Goal: Browse casually: Explore the website without a specific task or goal

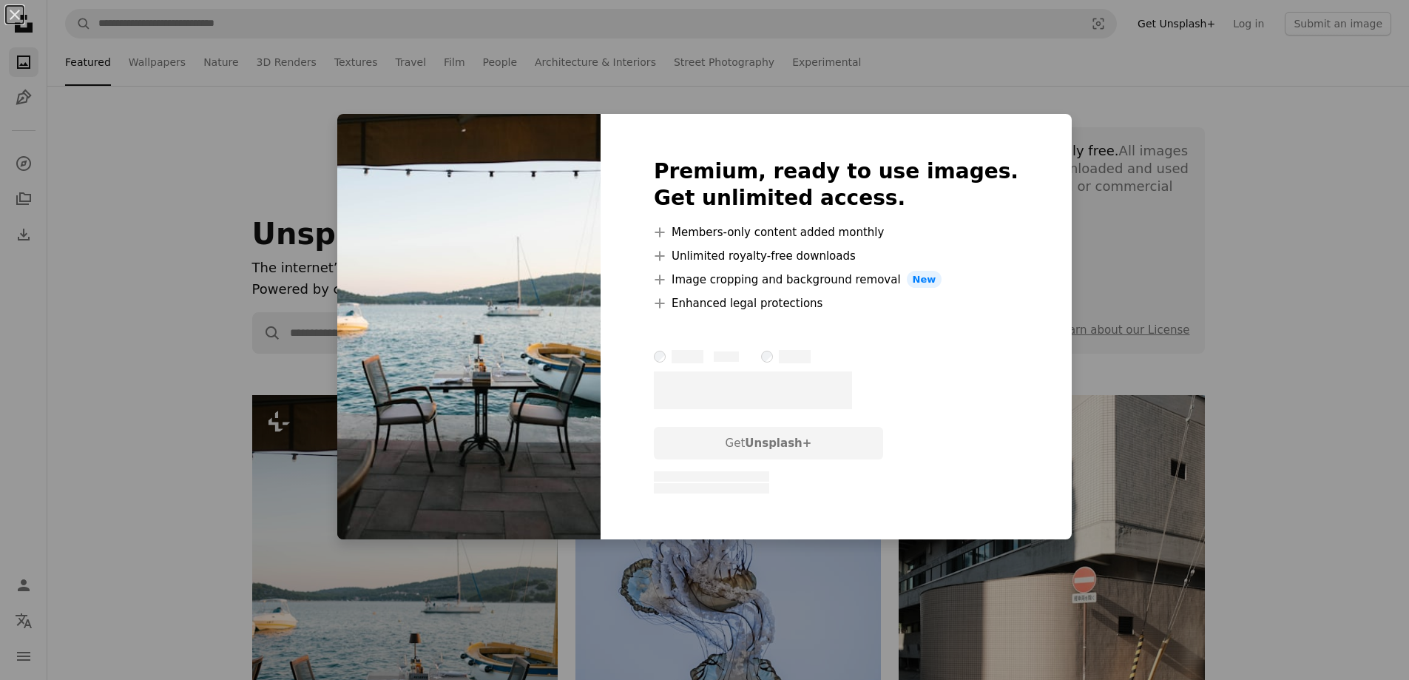
scroll to position [296, 0]
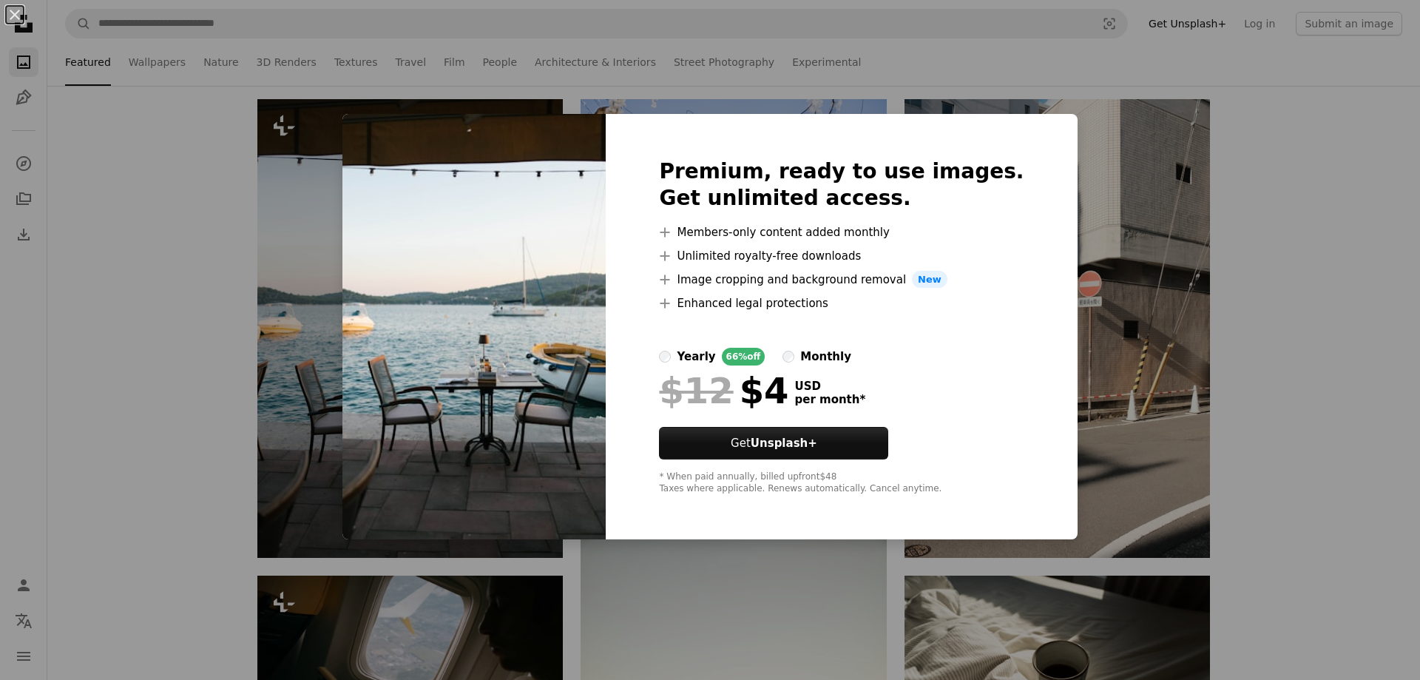
click at [1078, 115] on div "An X shape Premium, ready to use images. Get unlimited access. A plus sign Memb…" at bounding box center [710, 340] width 1420 height 680
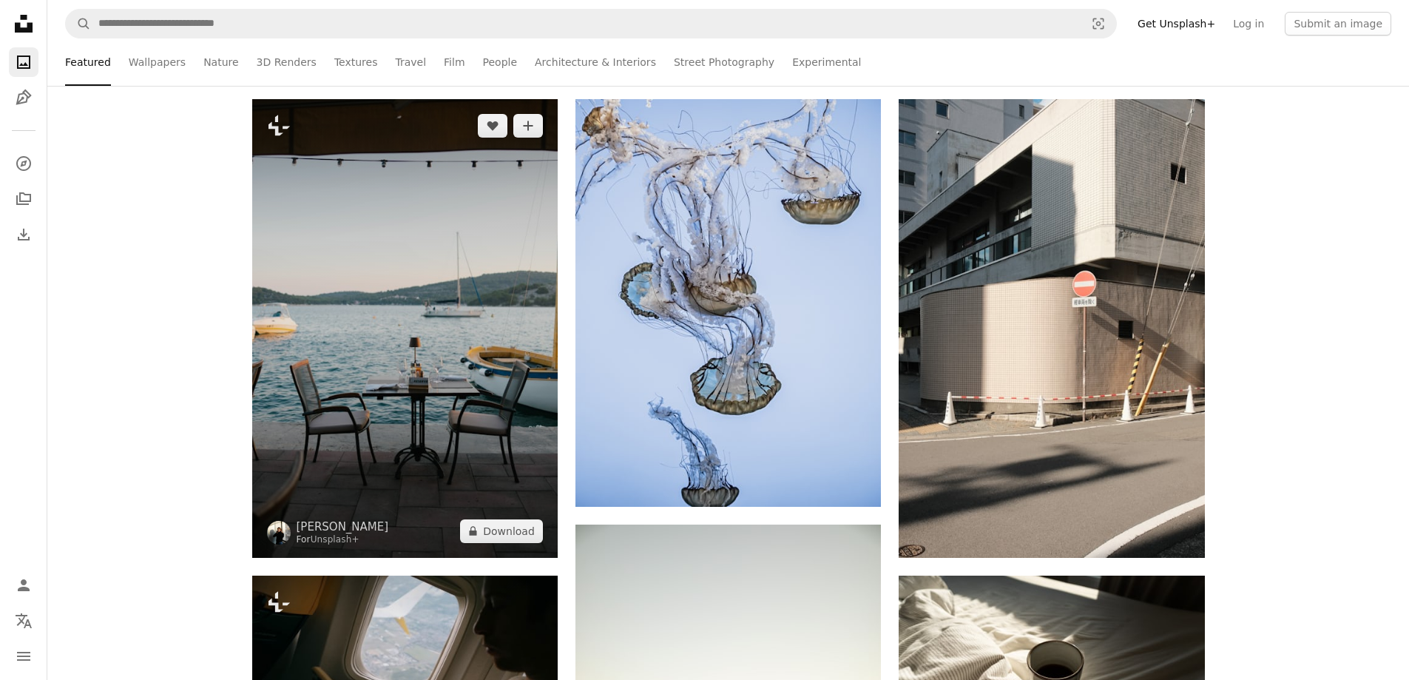
click at [448, 334] on img at bounding box center [405, 328] width 306 height 459
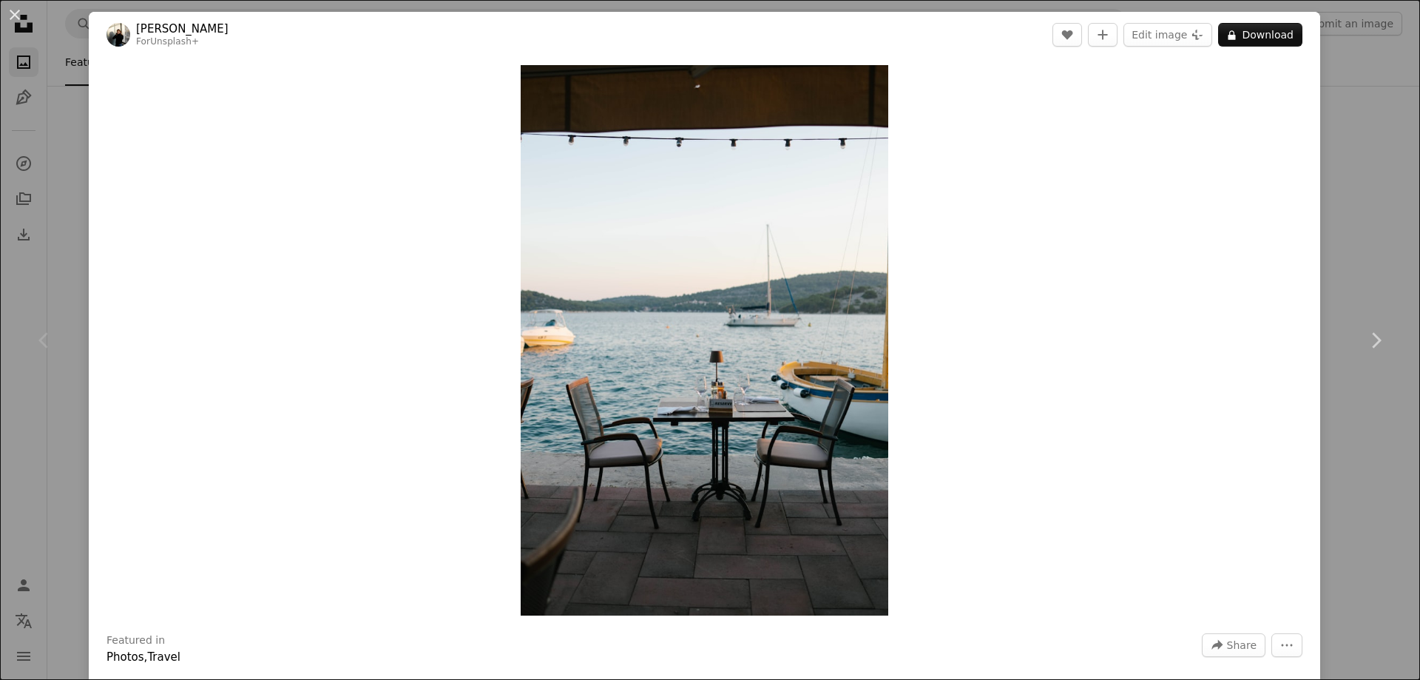
click at [1354, 32] on div "An X shape Chevron left Chevron right [PERSON_NAME] For Unsplash+ A heart A plu…" at bounding box center [710, 340] width 1420 height 680
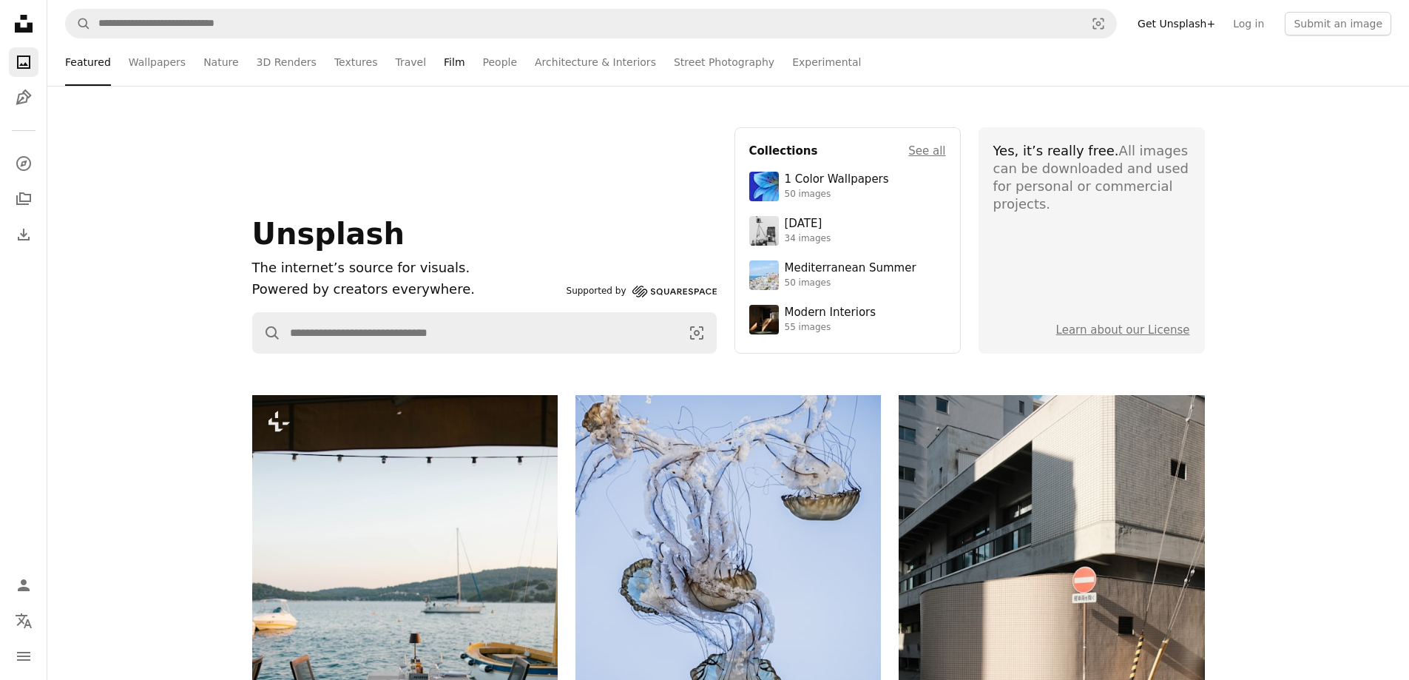
click at [444, 56] on link "Film" at bounding box center [454, 61] width 21 height 47
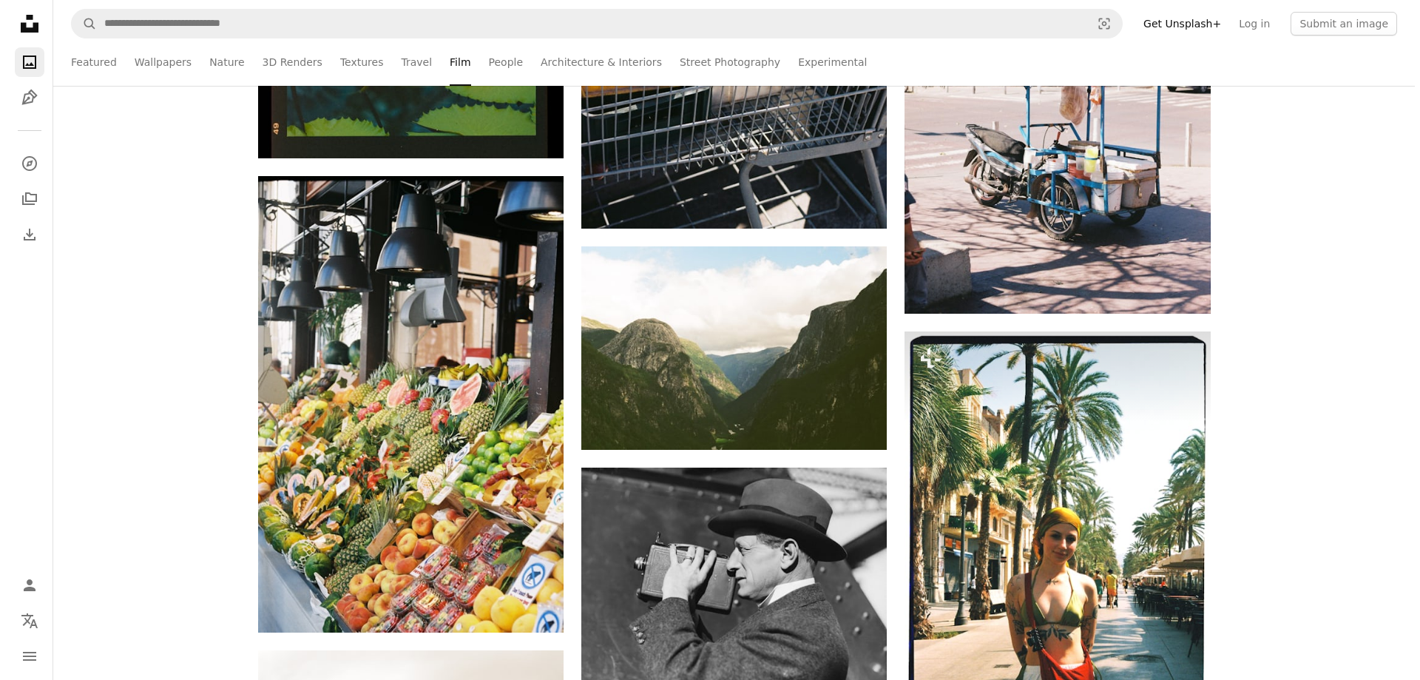
scroll to position [1997, 0]
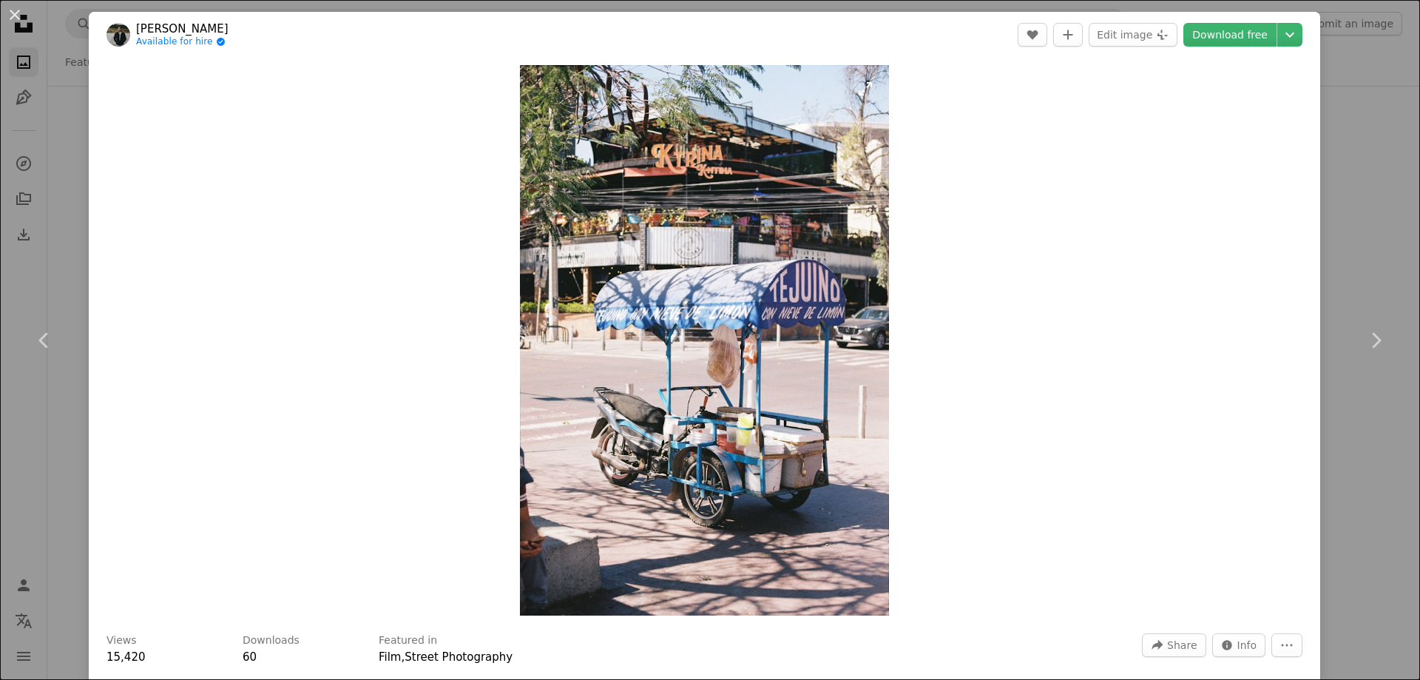
click at [715, 300] on img "Zoom in on this image" at bounding box center [704, 340] width 369 height 550
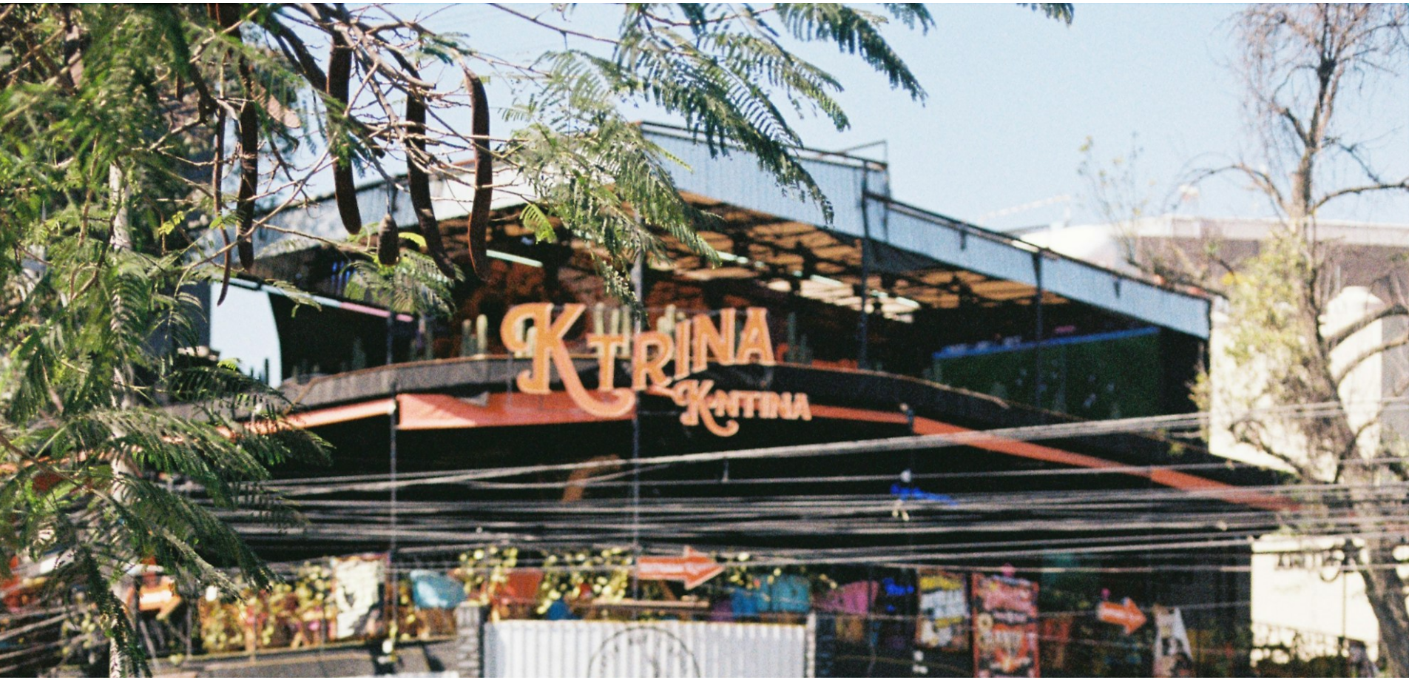
scroll to position [704, 0]
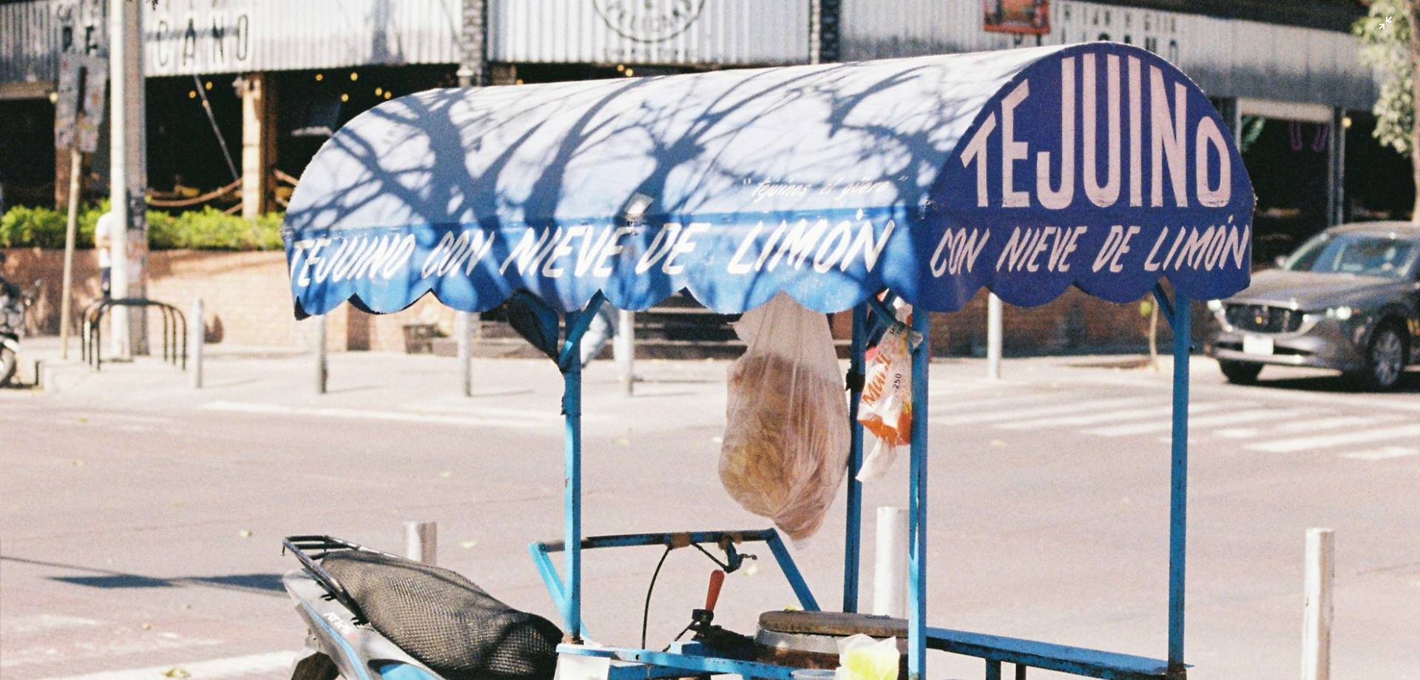
click at [744, 291] on img "Zoom out on this image" at bounding box center [710, 355] width 1422 height 2121
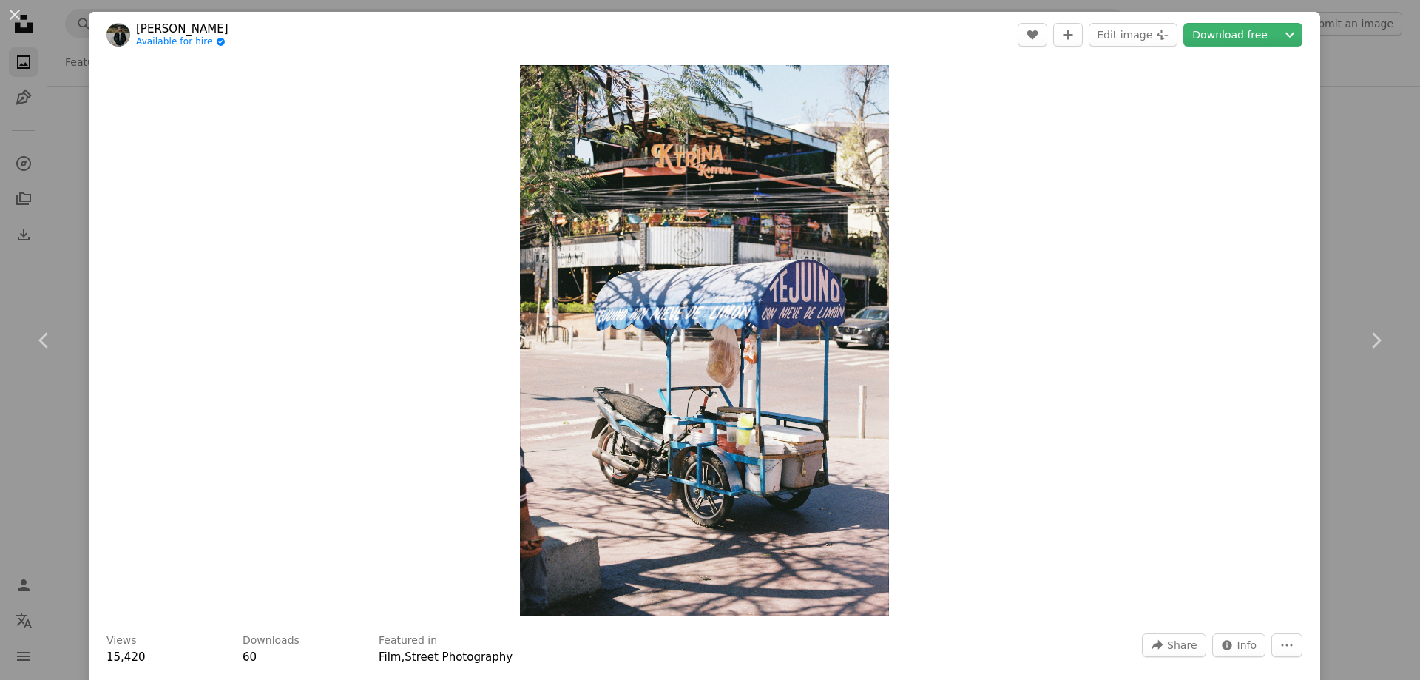
click at [1332, 17] on div "An X shape Chevron left Chevron right [PERSON_NAME] Available for hire A checkm…" at bounding box center [710, 340] width 1420 height 680
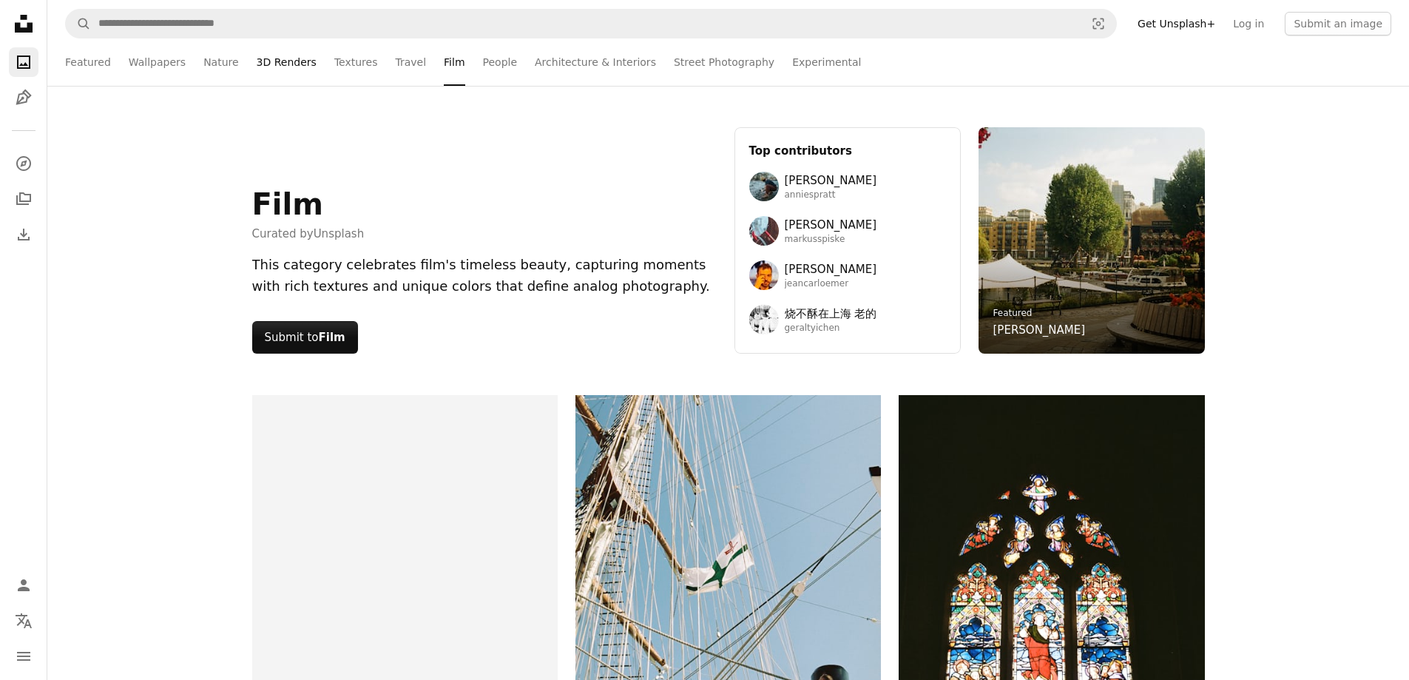
click at [278, 63] on link "3D Renders" at bounding box center [287, 61] width 60 height 47
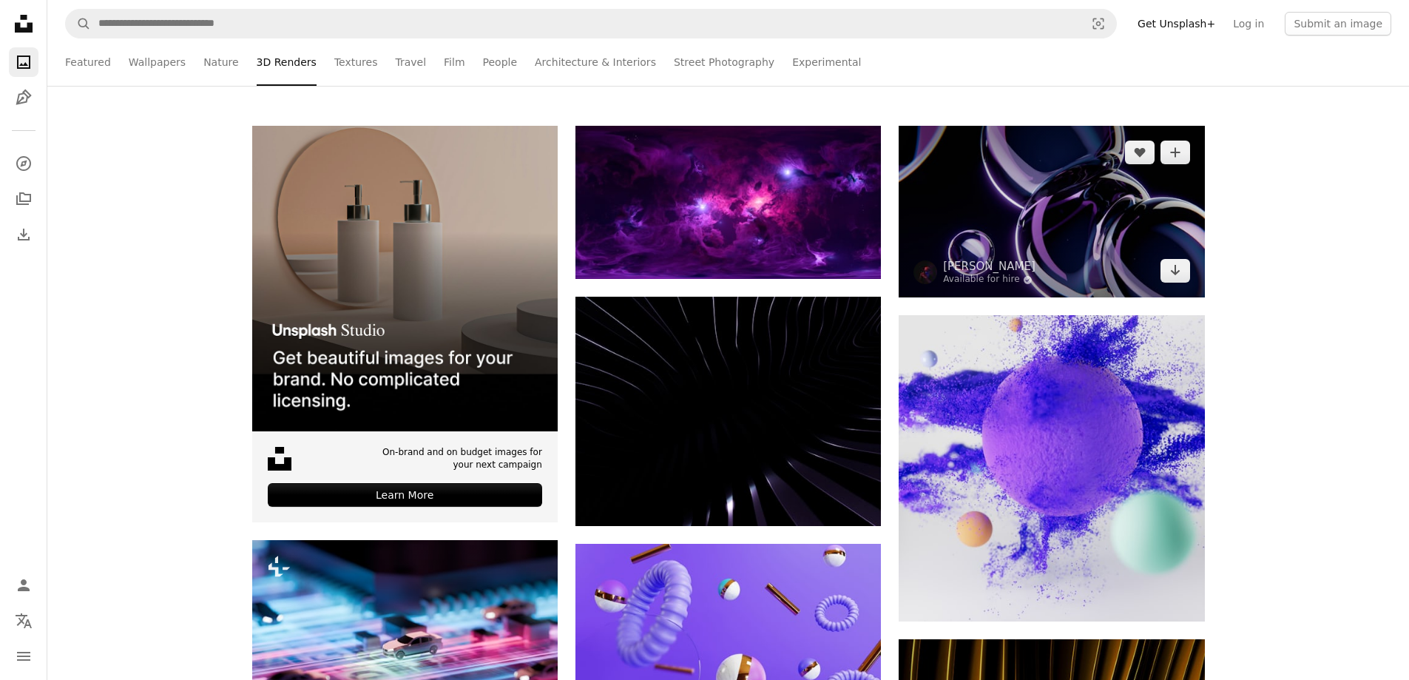
scroll to position [296, 0]
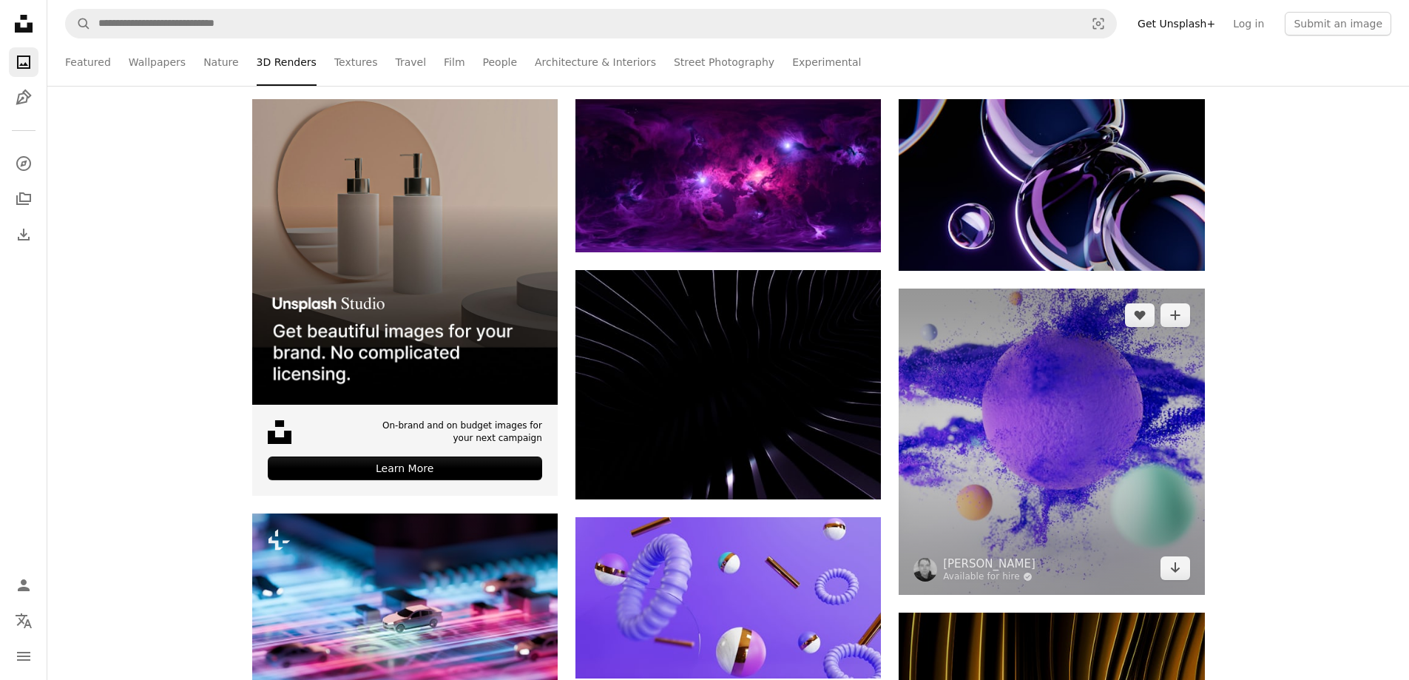
click at [971, 374] on img at bounding box center [1052, 442] width 306 height 306
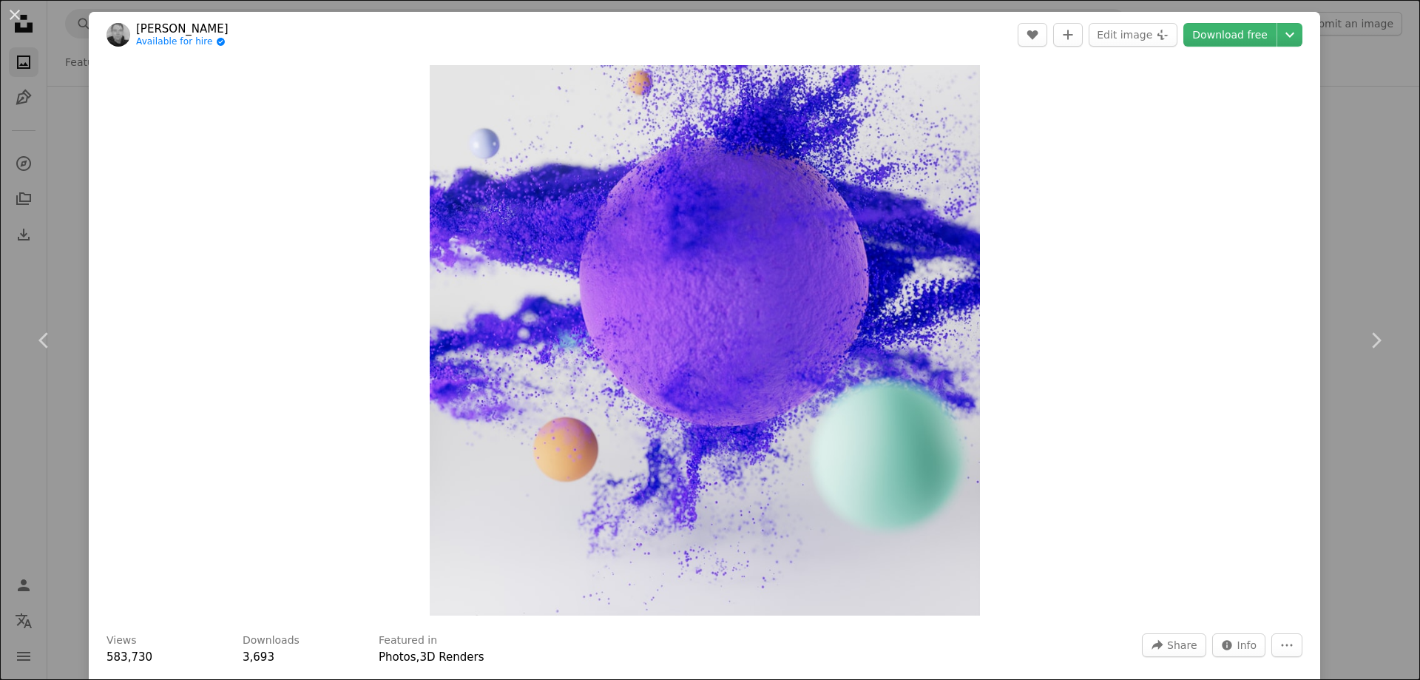
click at [1374, 33] on div "An X shape Chevron left Chevron right [PERSON_NAME] Available for hire A checkm…" at bounding box center [710, 340] width 1420 height 680
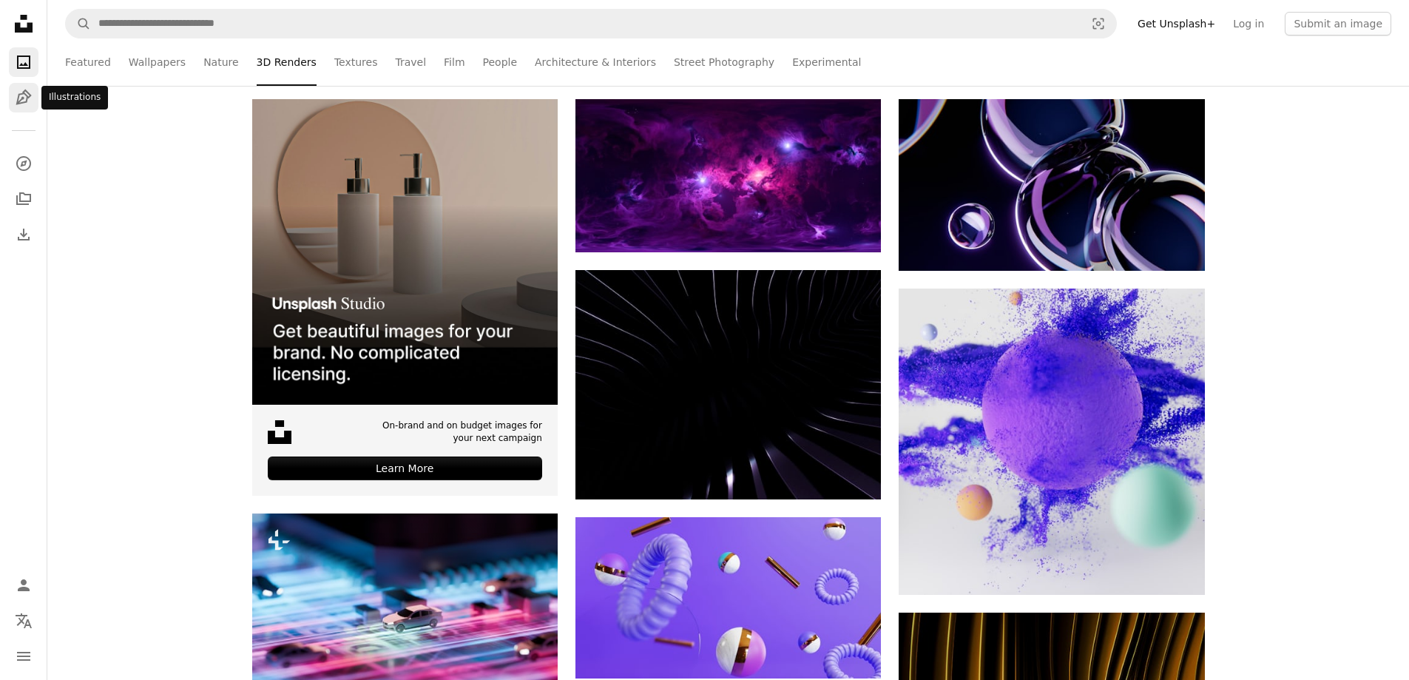
click at [18, 90] on icon "Pen Tool" at bounding box center [24, 98] width 18 height 18
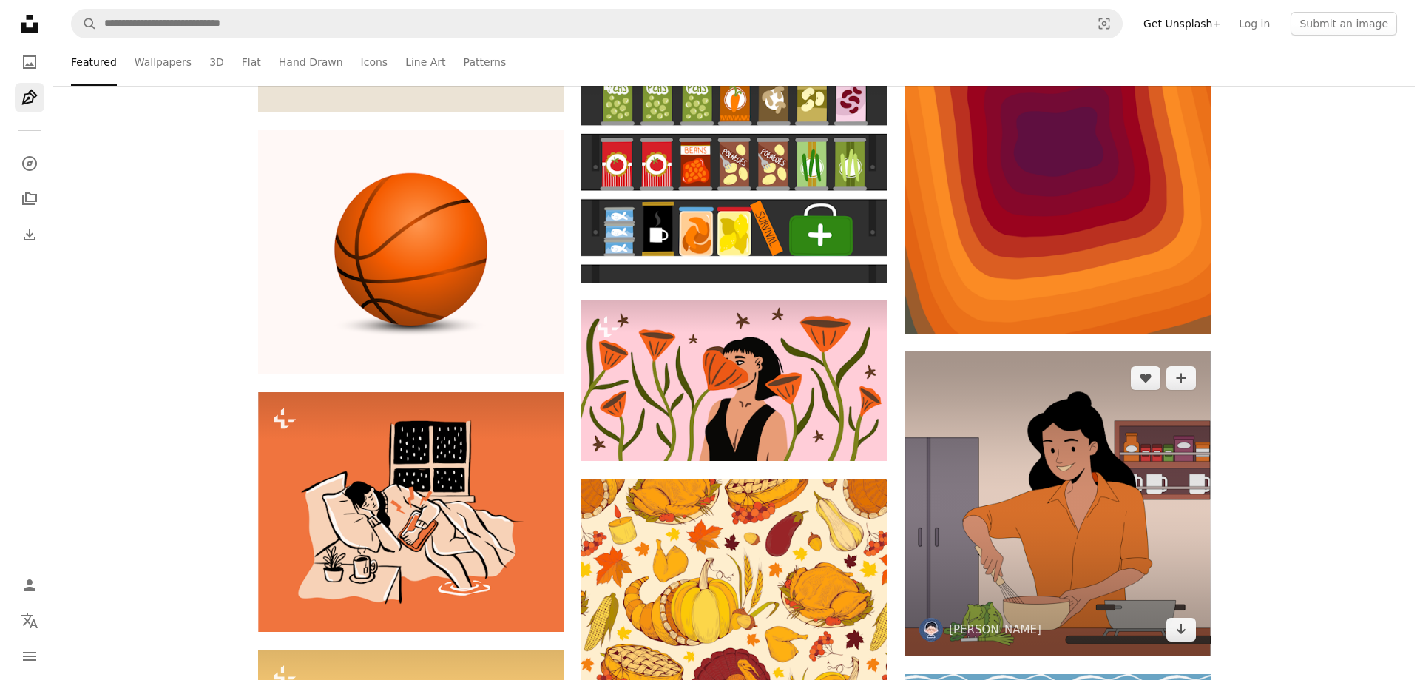
scroll to position [666, 0]
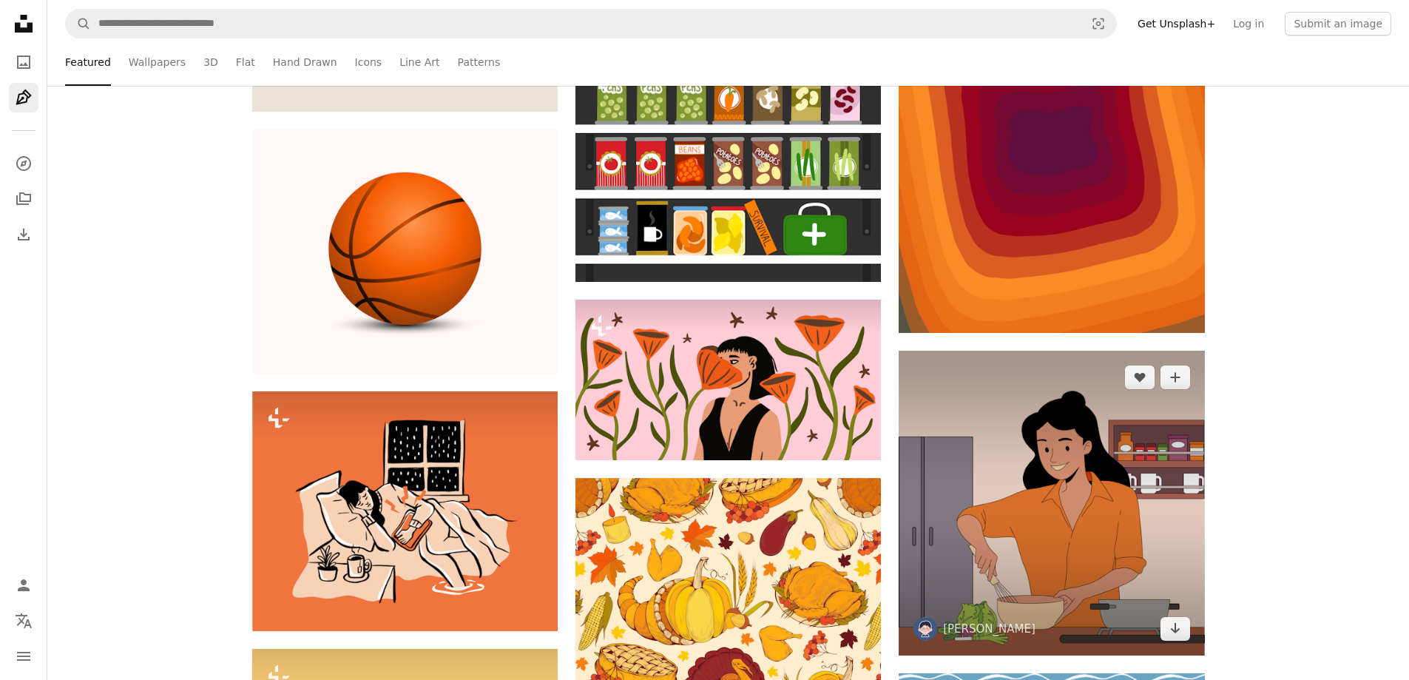
click at [1074, 474] on img at bounding box center [1052, 504] width 306 height 306
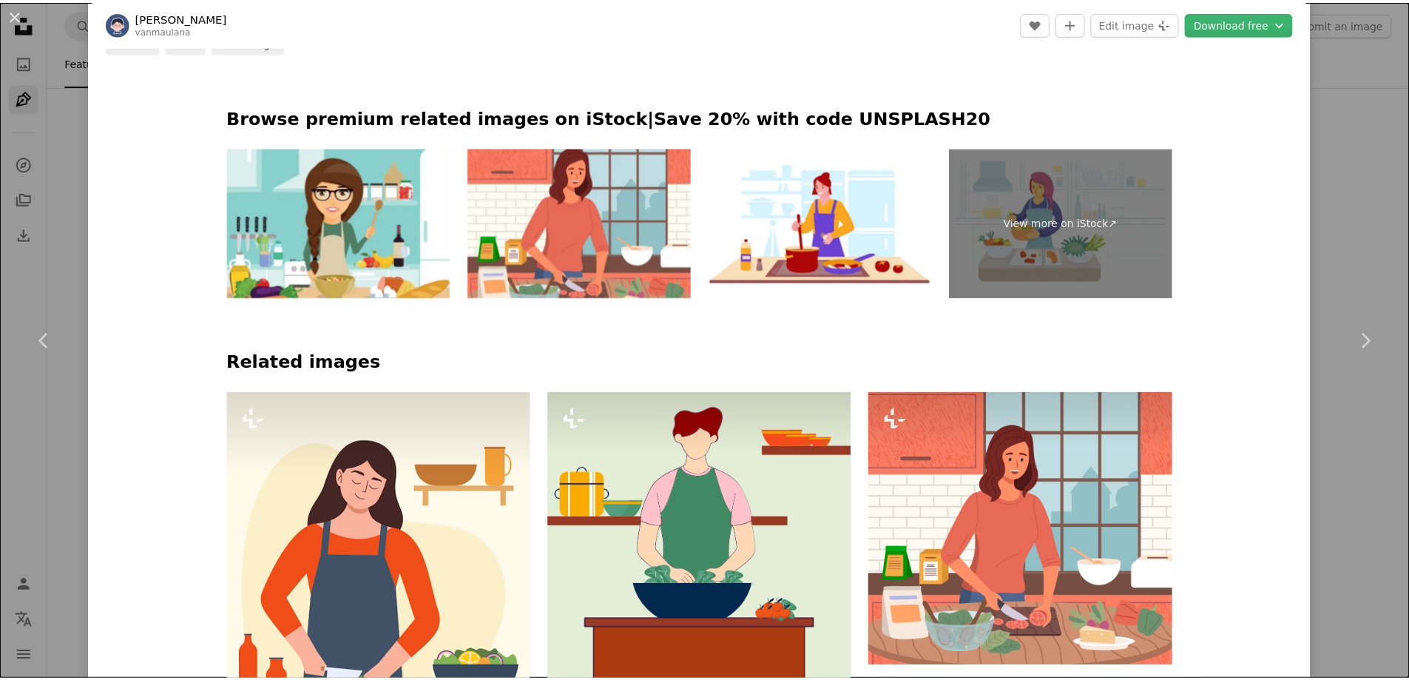
scroll to position [740, 0]
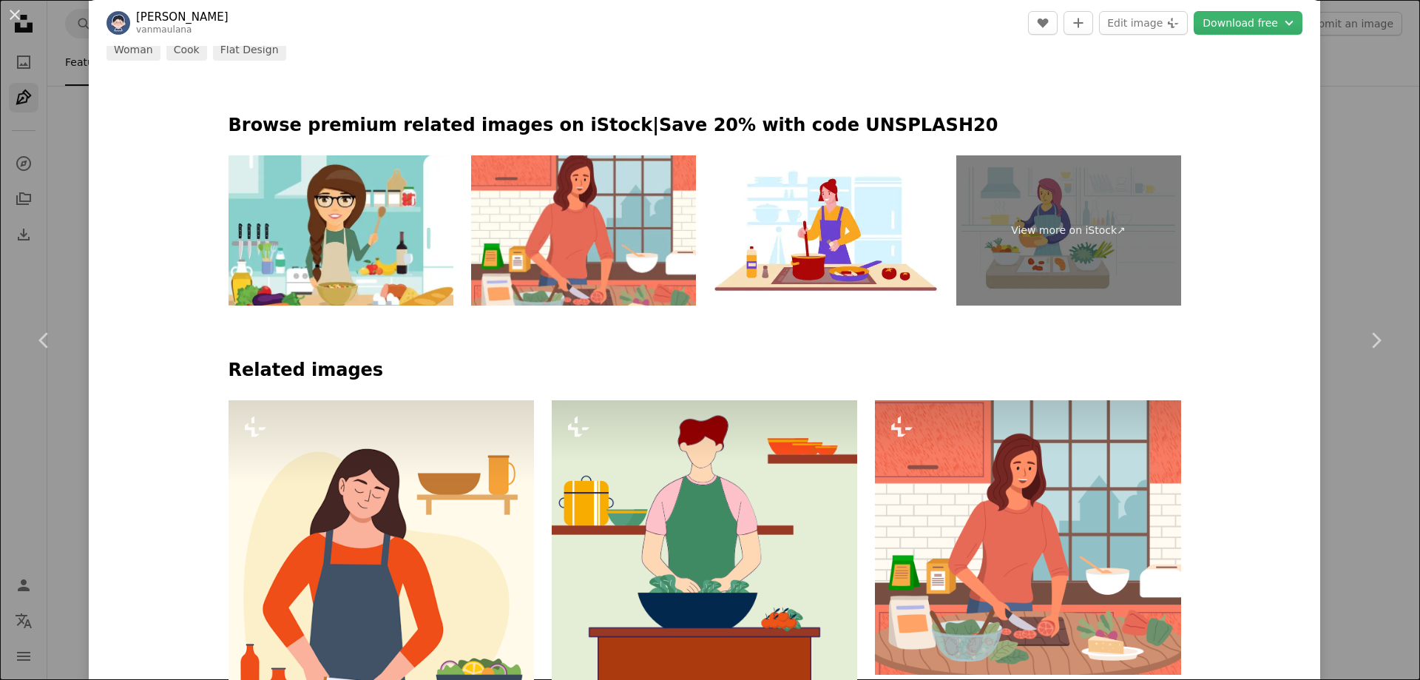
click at [1364, 109] on div "An X shape Chevron left Chevron right [PERSON_NAME] A heart A plus sign Edit im…" at bounding box center [710, 340] width 1420 height 680
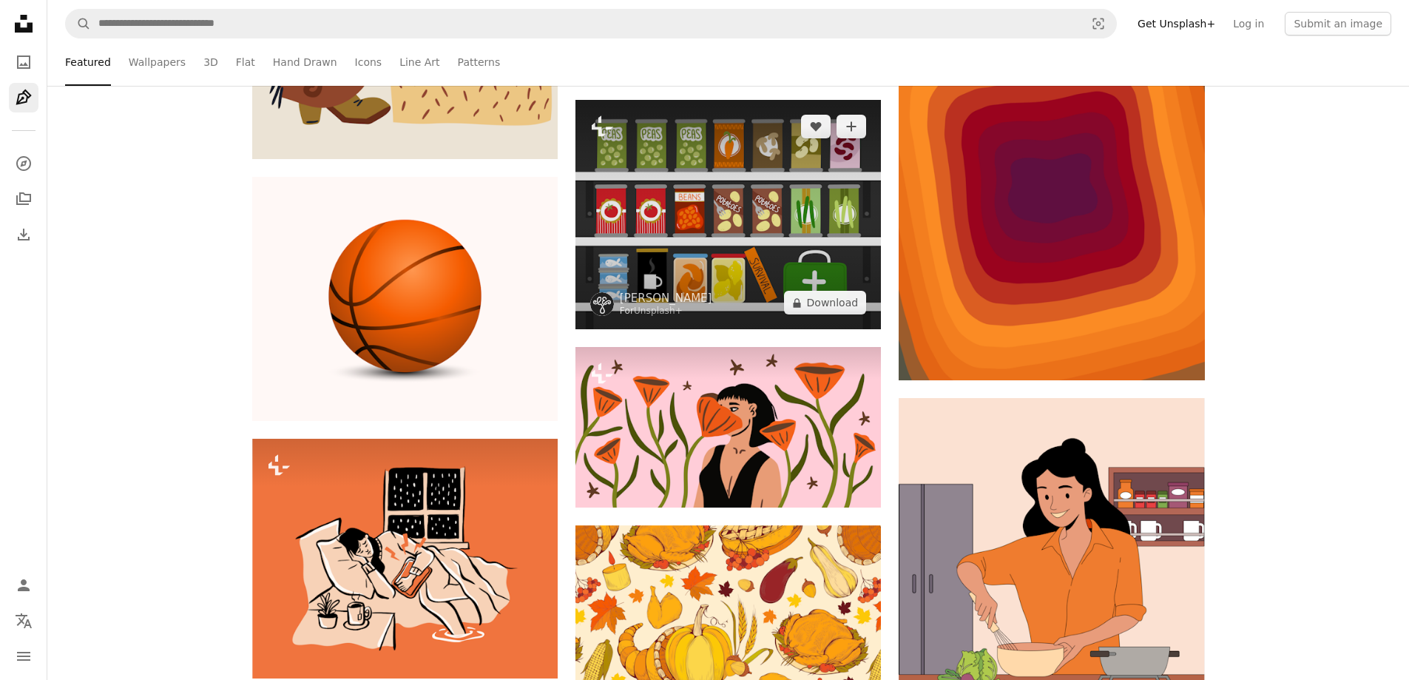
scroll to position [666, 0]
